Goal: Information Seeking & Learning: Learn about a topic

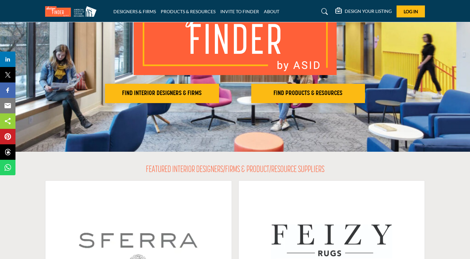
scroll to position [82, 0]
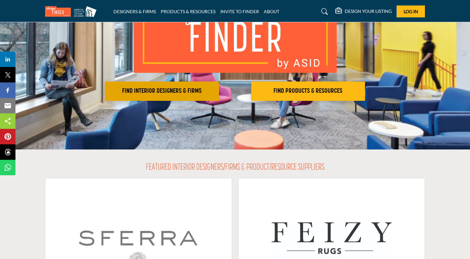
click at [189, 90] on h2 "FIND INTERIOR DESIGNERS & FIRMS" at bounding box center [162, 91] width 110 height 8
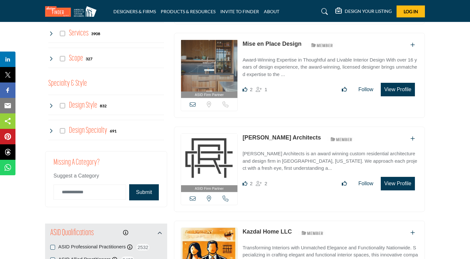
scroll to position [524, 0]
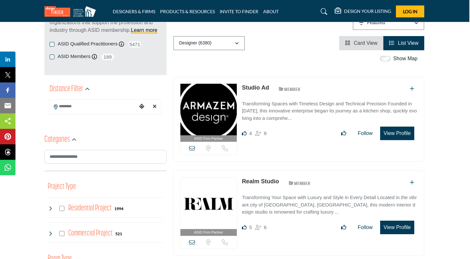
scroll to position [107, 1]
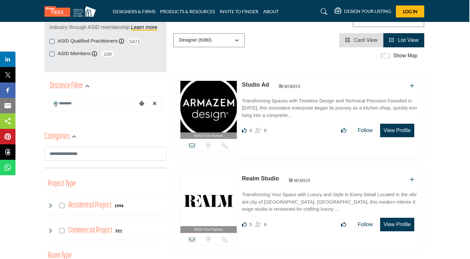
click at [91, 104] on input "Search Location" at bounding box center [93, 103] width 87 height 13
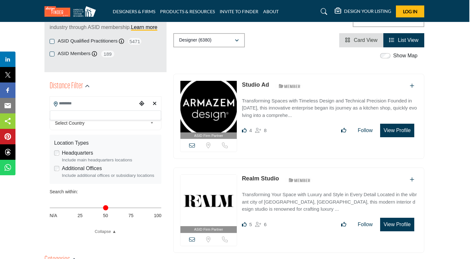
click at [115, 117] on div at bounding box center [105, 115] width 111 height 10
click at [82, 105] on input "Search Location" at bounding box center [93, 103] width 87 height 13
click at [78, 115] on div at bounding box center [105, 115] width 111 height 10
click at [76, 124] on span "Select Country" at bounding box center [101, 123] width 93 height 8
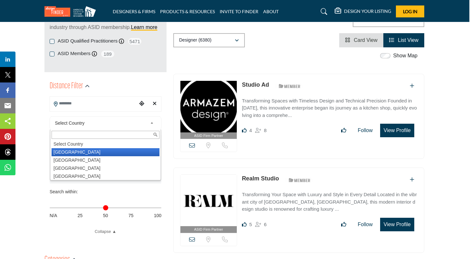
click at [81, 151] on li "United States" at bounding box center [105, 152] width 108 height 8
type input "***"
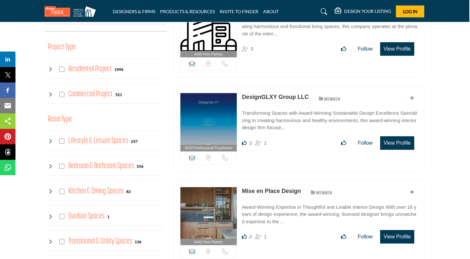
scroll to position [387, 1]
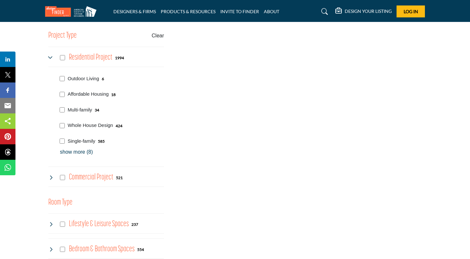
scroll to position [387, 0]
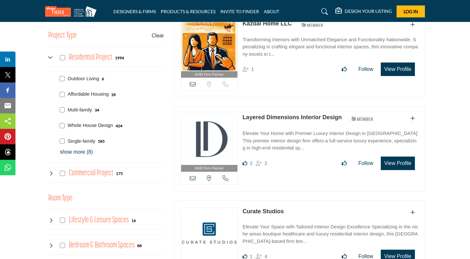
click at [101, 123] on p "Whole House Design" at bounding box center [90, 125] width 45 height 7
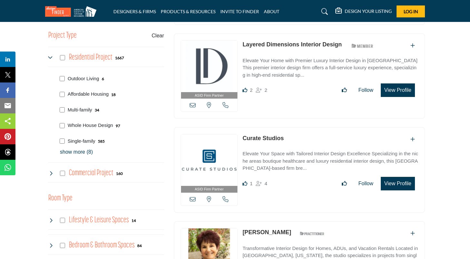
click at [63, 121] on div "Whole House Design 97" at bounding box center [110, 125] width 107 height 16
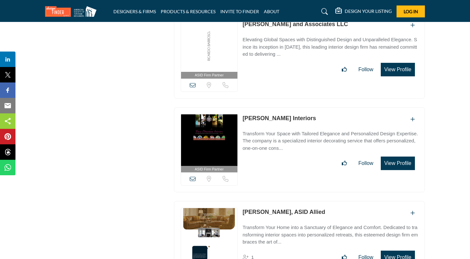
scroll to position [3454, 0]
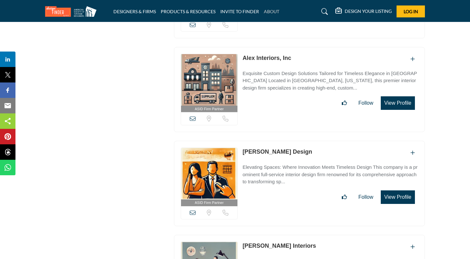
click at [271, 11] on link "ABOUT" at bounding box center [271, 11] width 15 height 5
